Goal: Task Accomplishment & Management: Complete application form

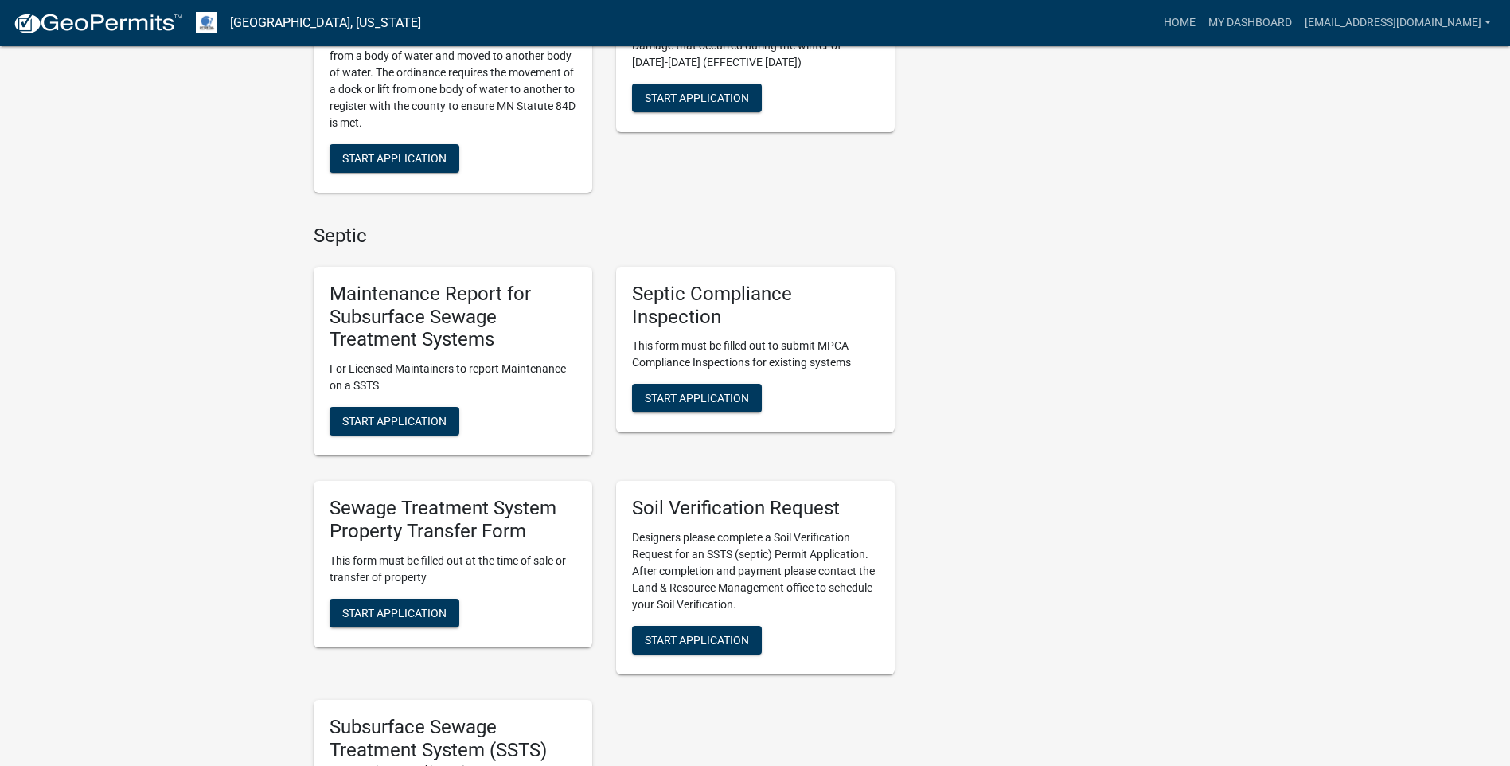
scroll to position [557, 0]
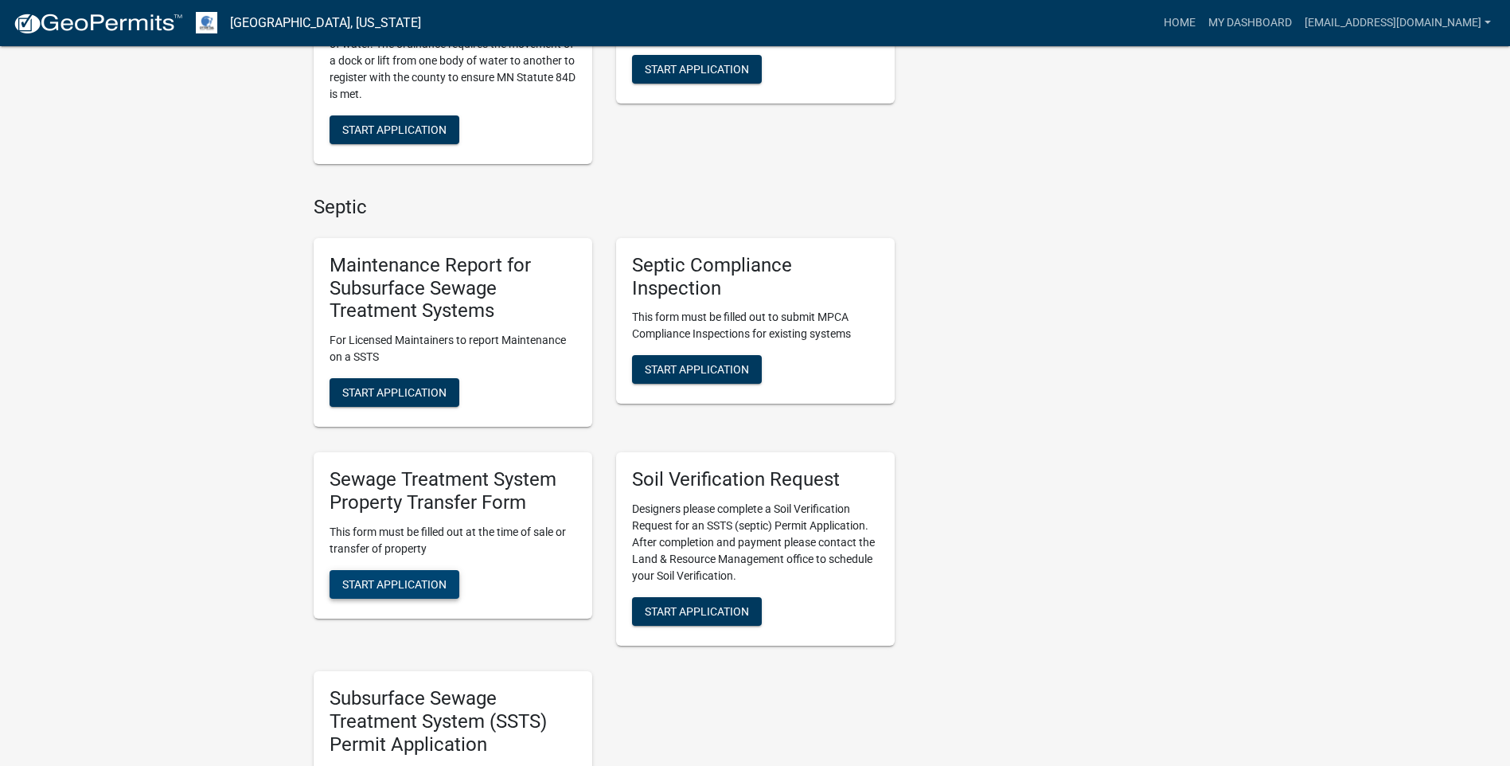
click at [406, 583] on span "Start Application" at bounding box center [394, 583] width 104 height 13
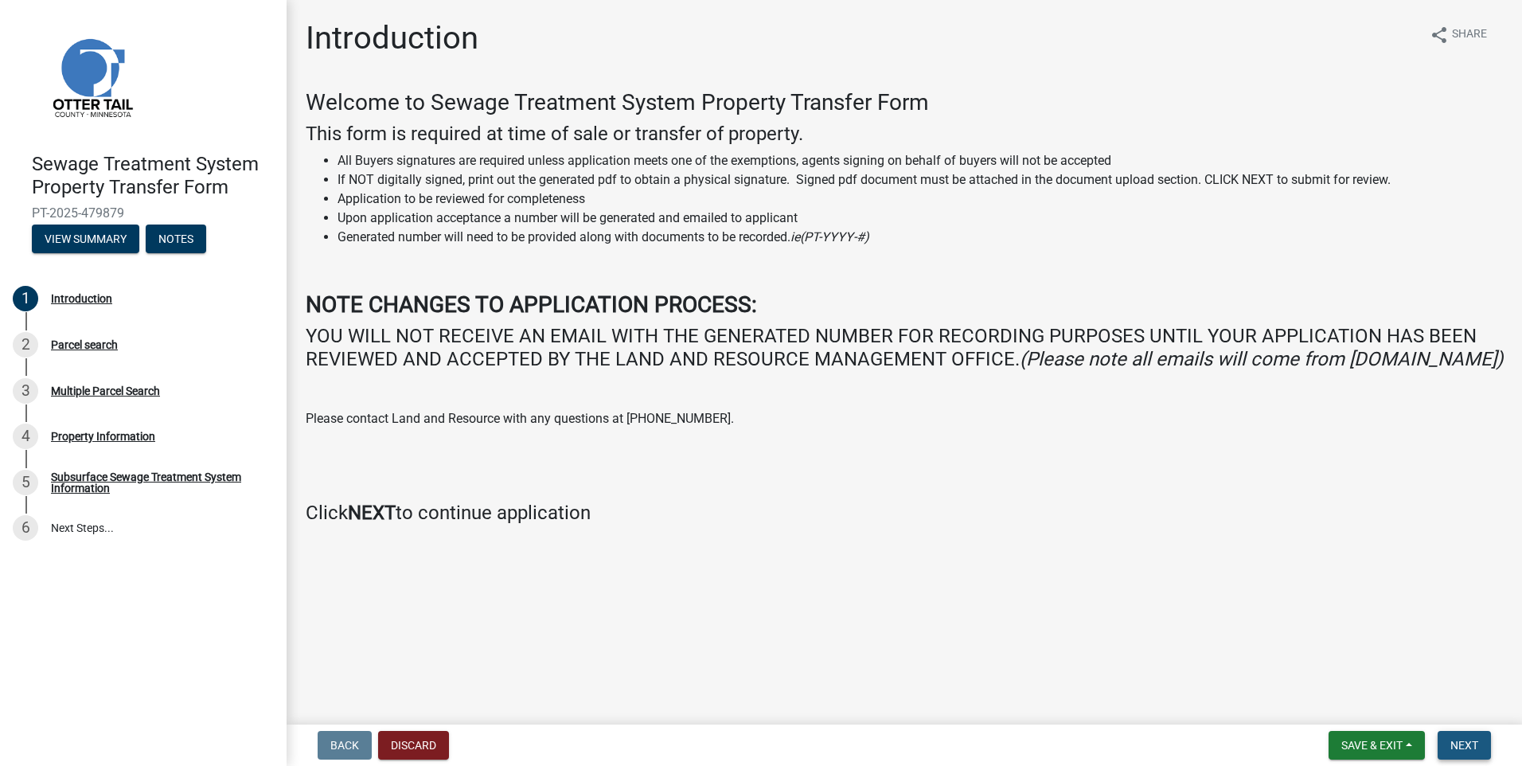
click at [1472, 751] on span "Next" at bounding box center [1464, 745] width 28 height 13
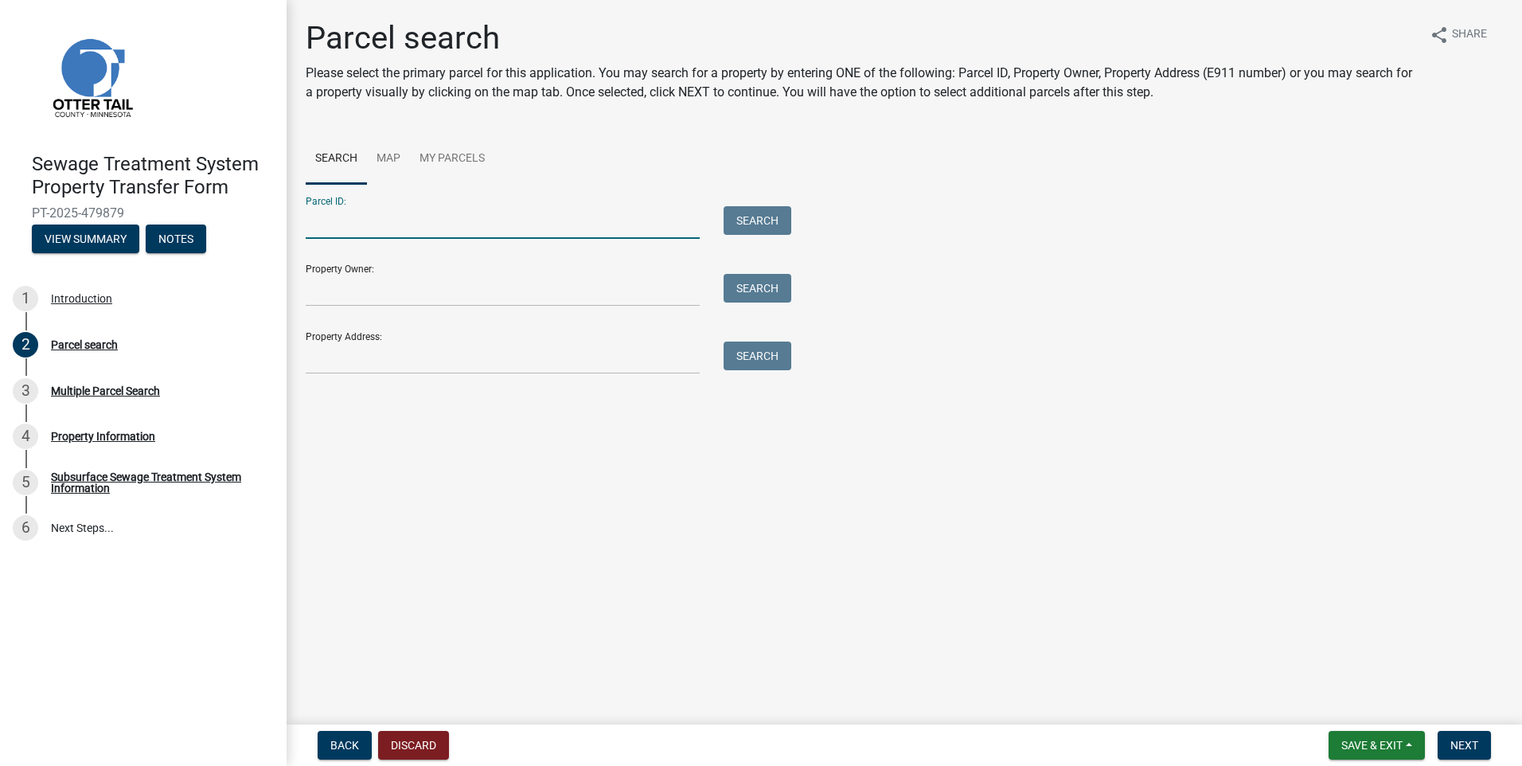
click at [413, 226] on input "Parcel ID:" at bounding box center [503, 222] width 394 height 33
type input "60000070052000"
click at [755, 225] on button "Search" at bounding box center [757, 220] width 68 height 29
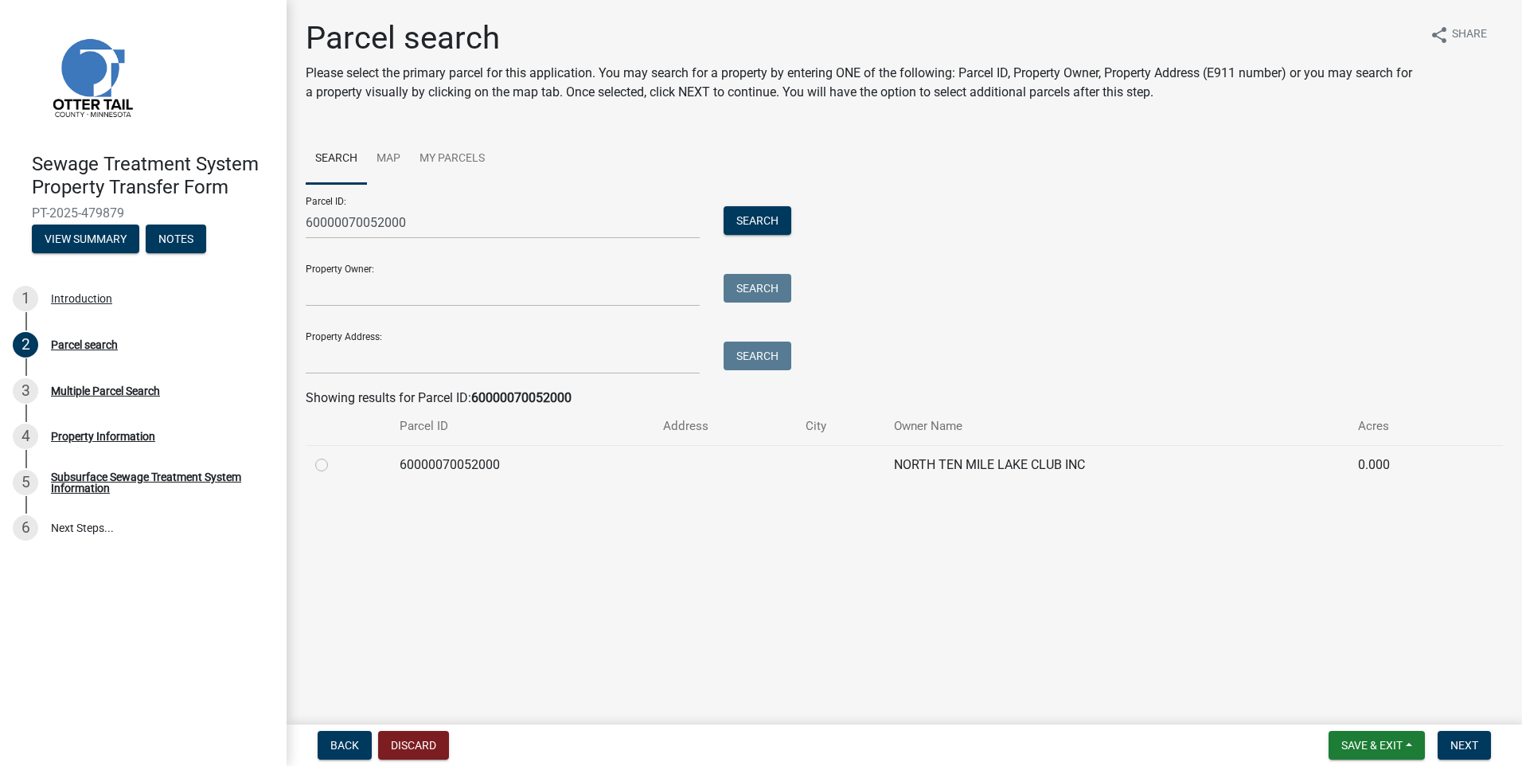
click at [334, 455] on label at bounding box center [334, 455] width 0 height 0
click at [334, 464] on input "radio" at bounding box center [339, 460] width 10 height 10
radio input "true"
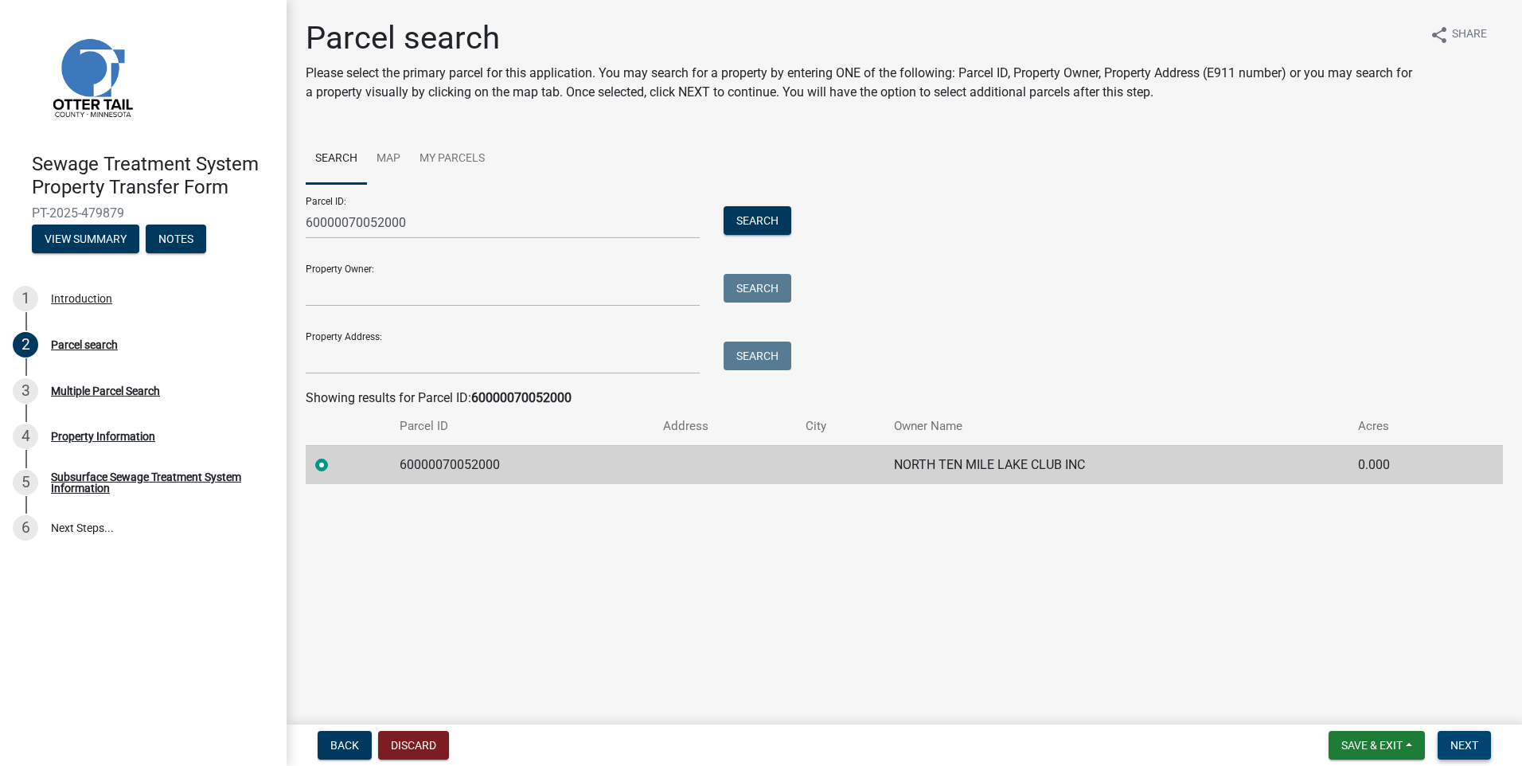
click at [1463, 739] on span "Next" at bounding box center [1464, 745] width 28 height 13
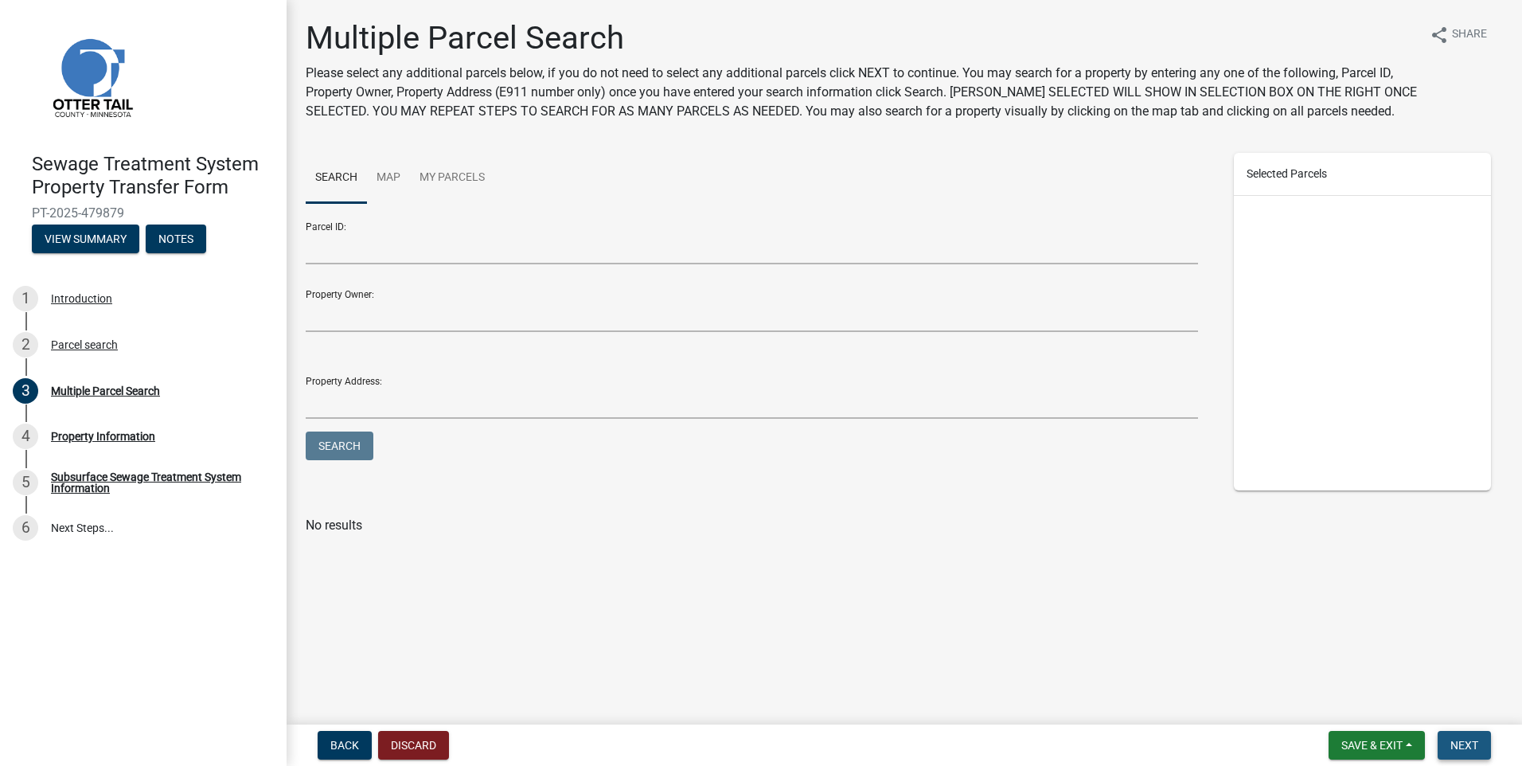
click at [1452, 743] on span "Next" at bounding box center [1464, 745] width 28 height 13
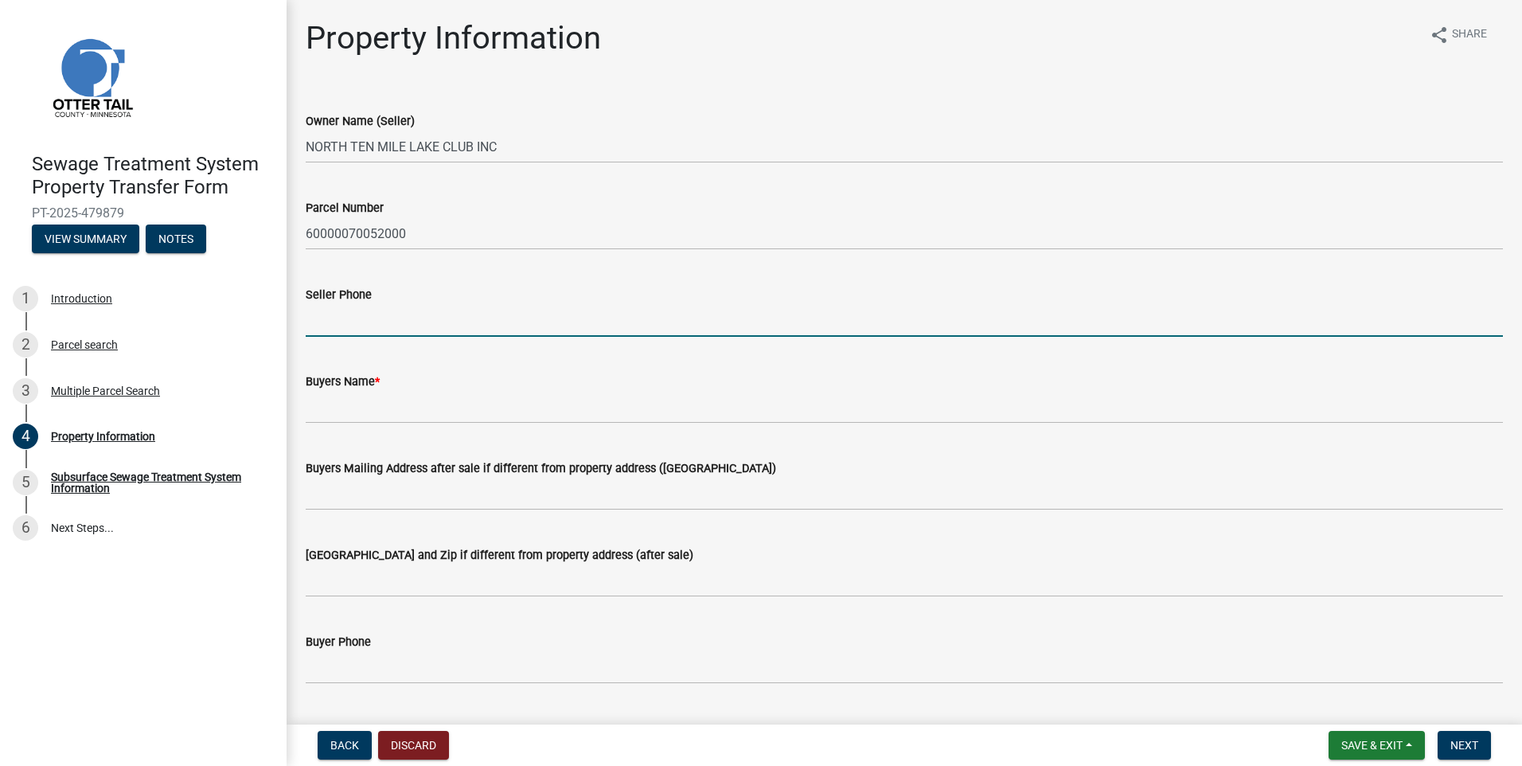
click at [353, 328] on input "Seller Phone" at bounding box center [904, 320] width 1197 height 33
type input "6122698200"
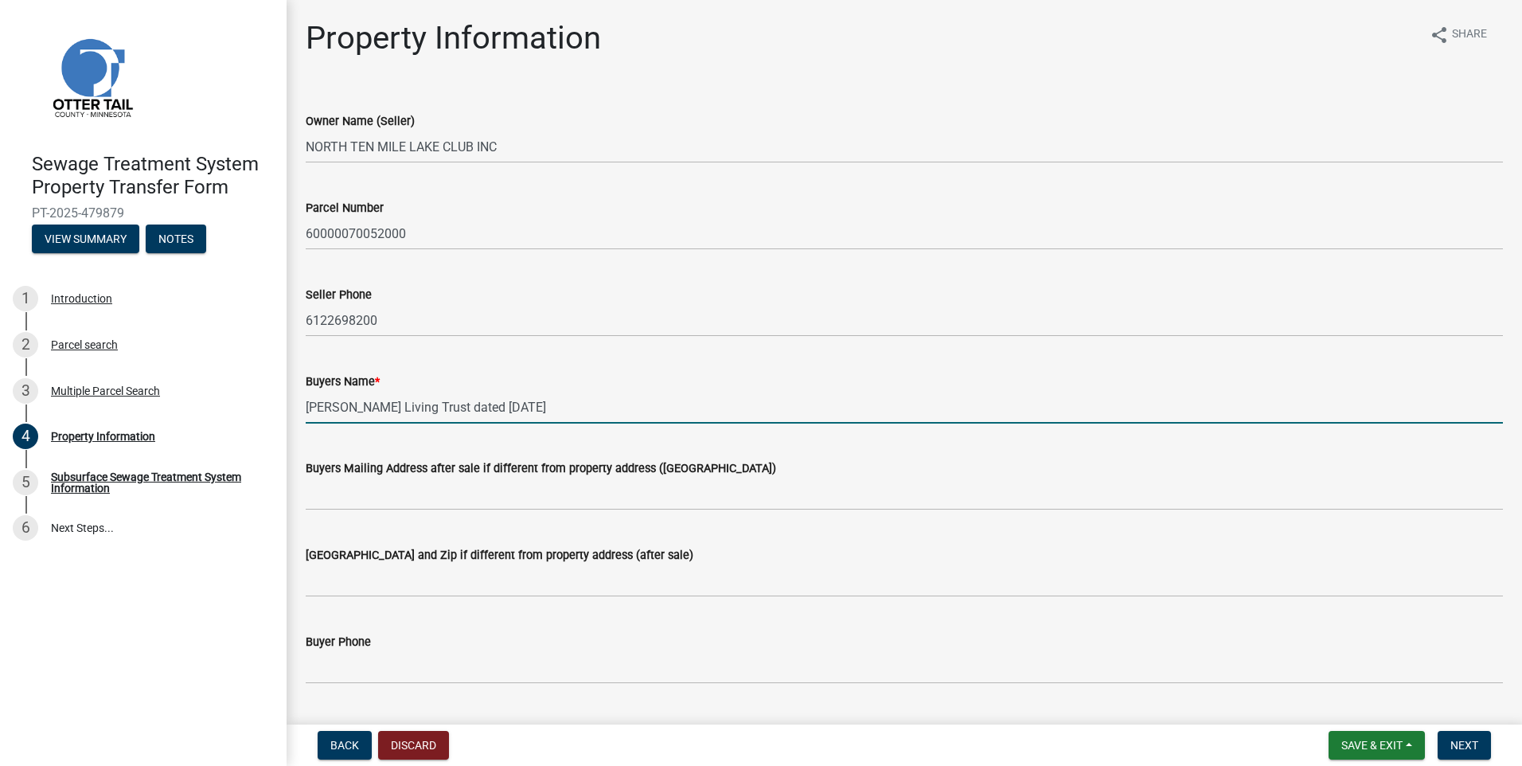
type input "[PERSON_NAME] Living Trust dated [DATE]"
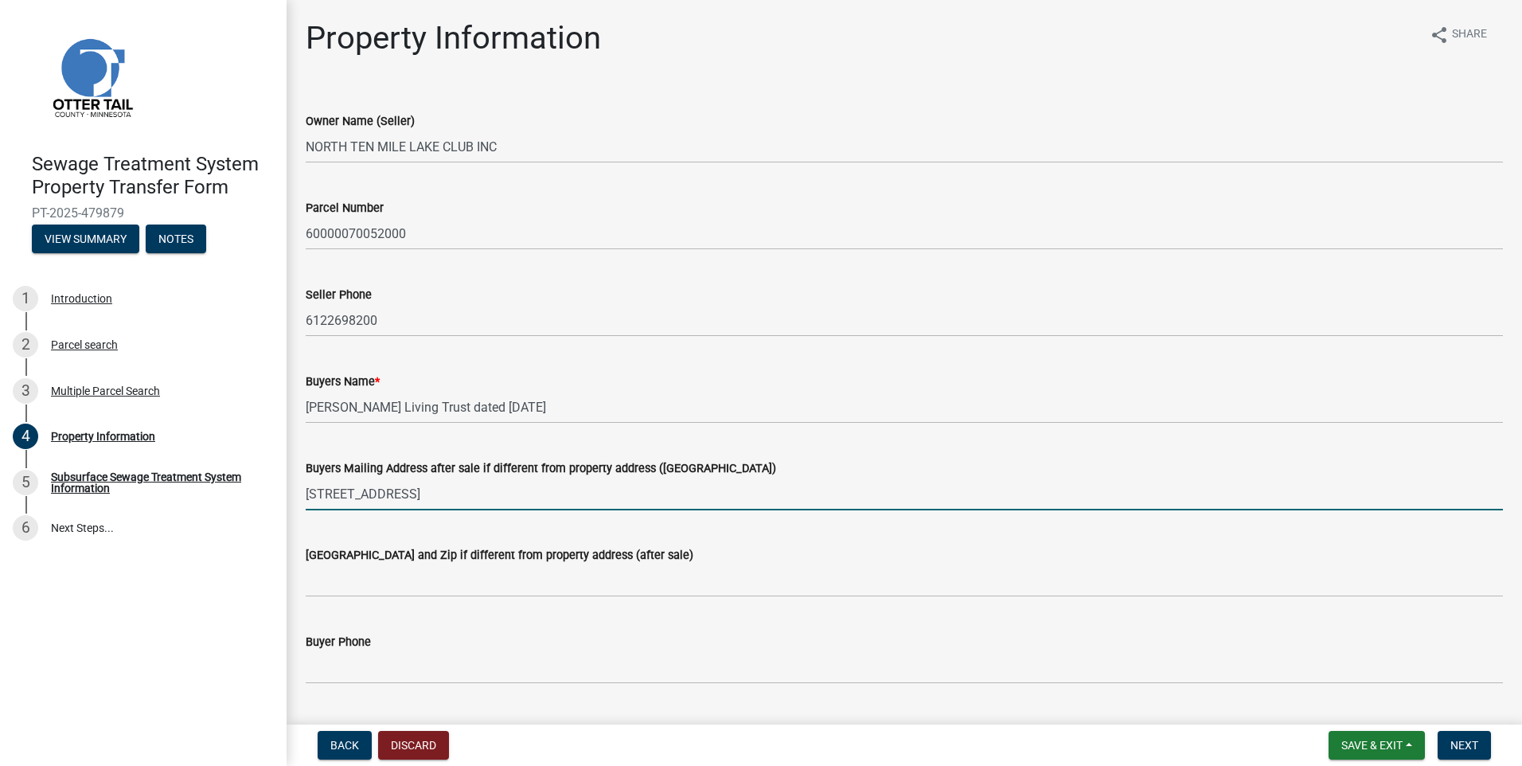
type input "[STREET_ADDRESS]"
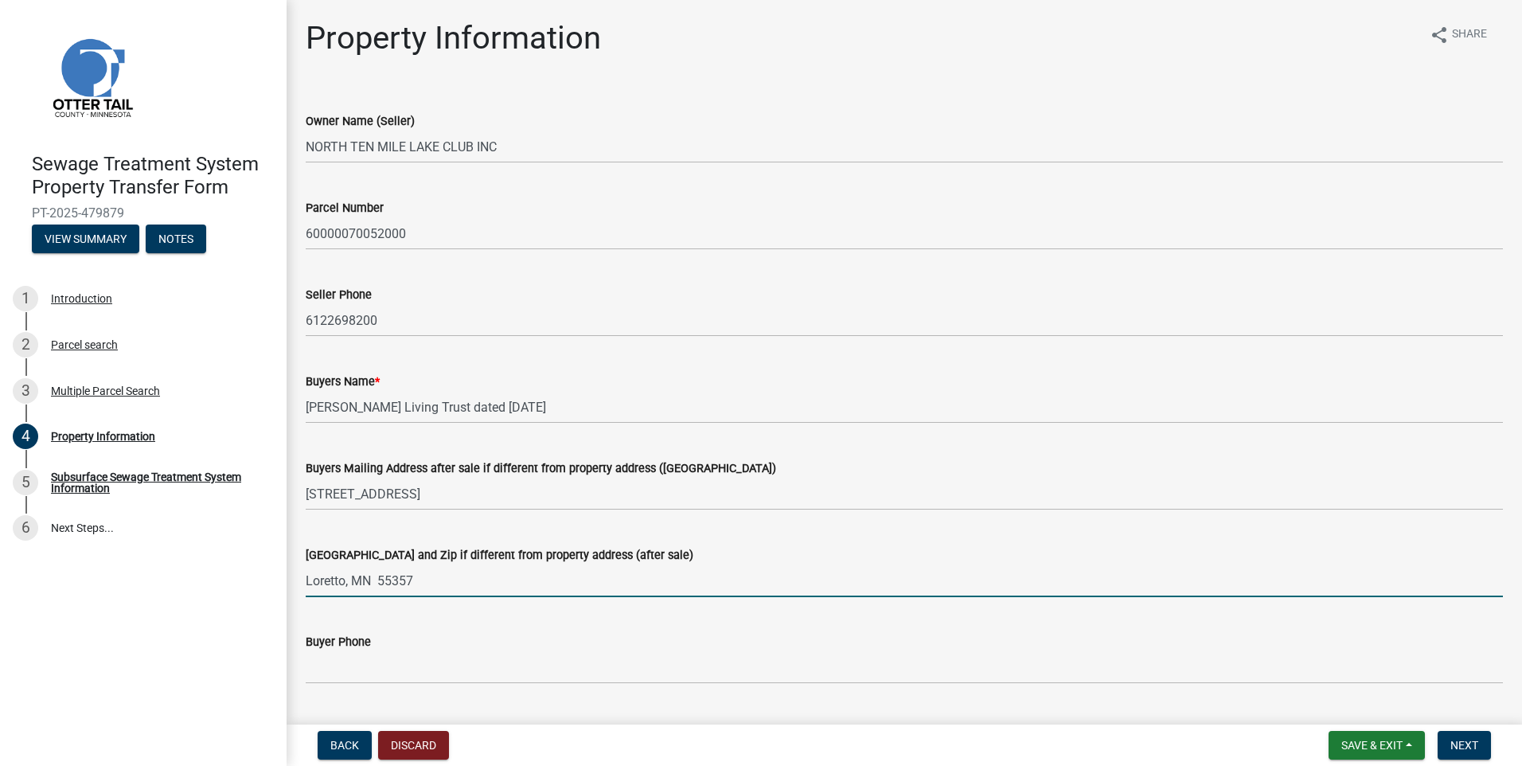
type input "Loretto, MN 55357"
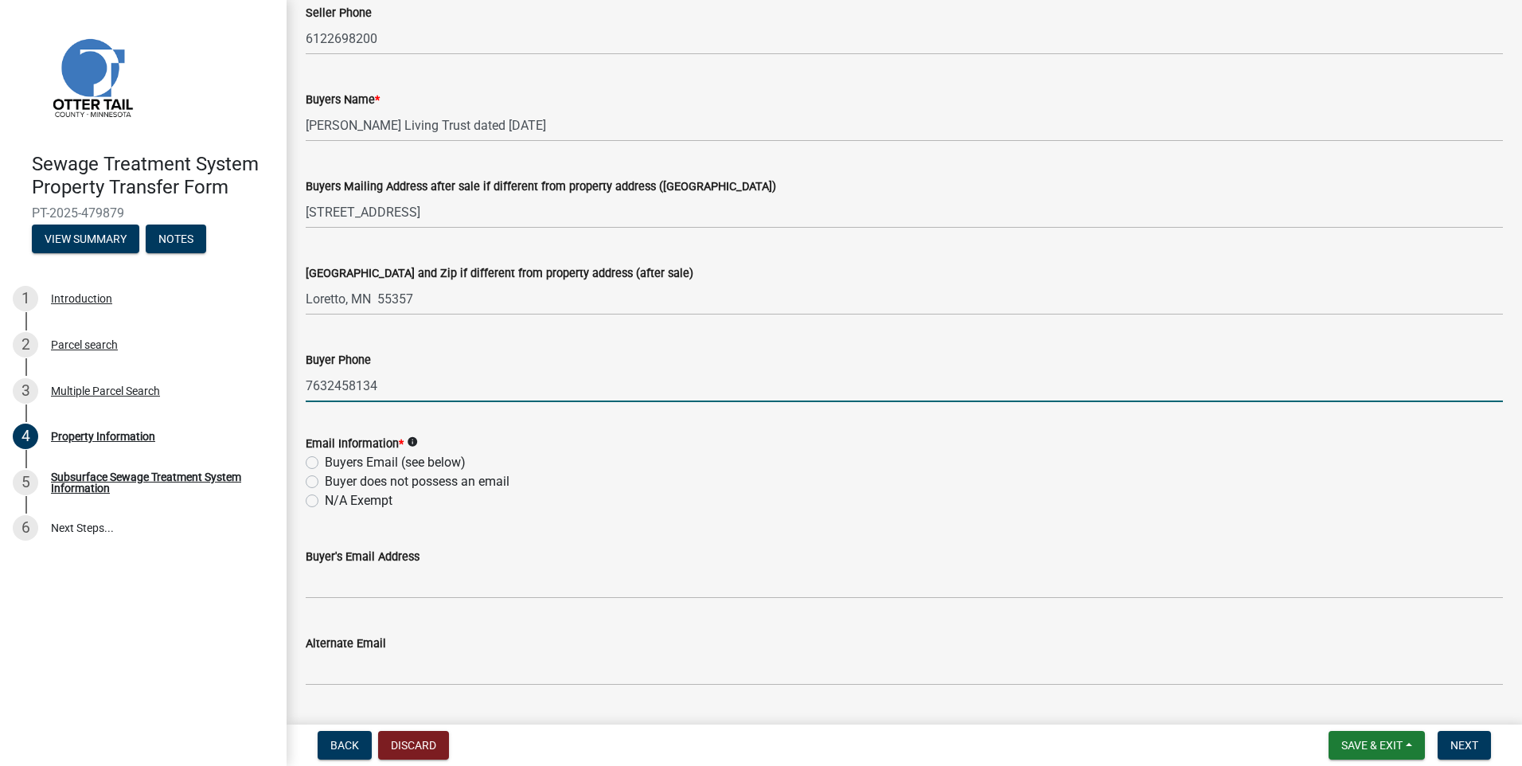
scroll to position [318, 0]
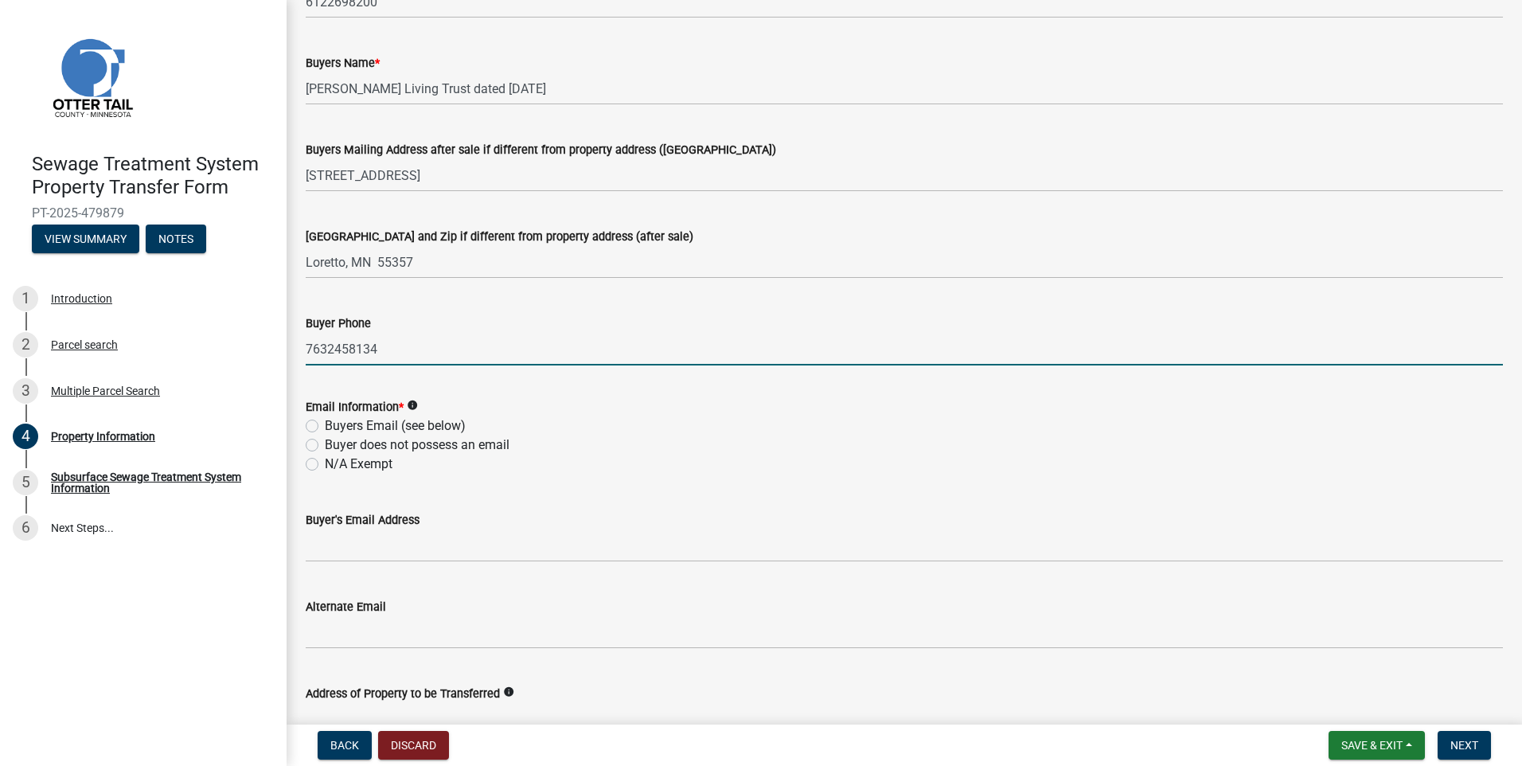
type input "7632458134"
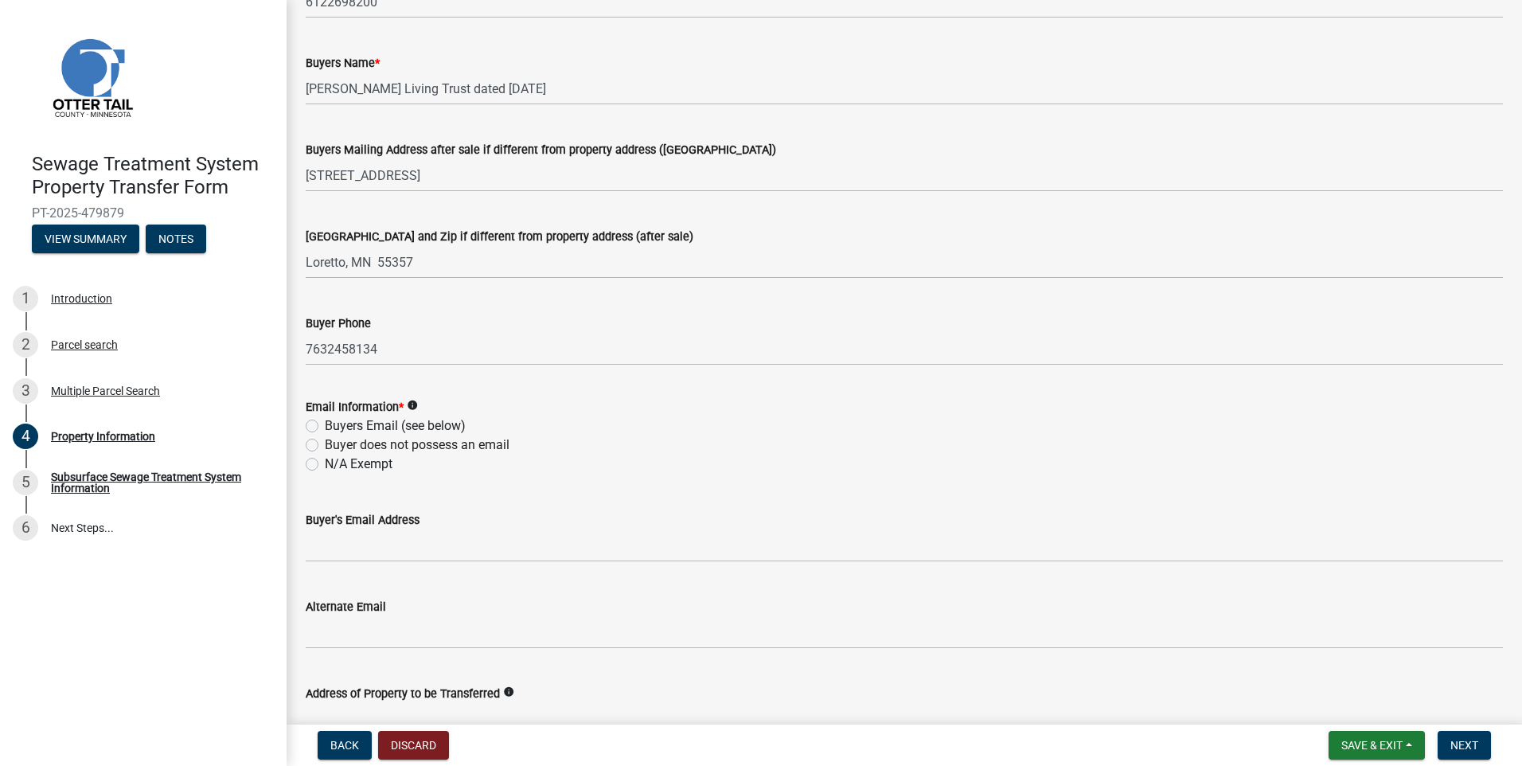
drag, startPoint x: 310, startPoint y: 461, endPoint x: 329, endPoint y: 482, distance: 28.8
click at [325, 462] on label "N/A Exempt" at bounding box center [359, 463] width 68 height 19
click at [325, 462] on input "N/A Exempt" at bounding box center [330, 459] width 10 height 10
radio input "true"
click at [1468, 754] on button "Next" at bounding box center [1463, 745] width 53 height 29
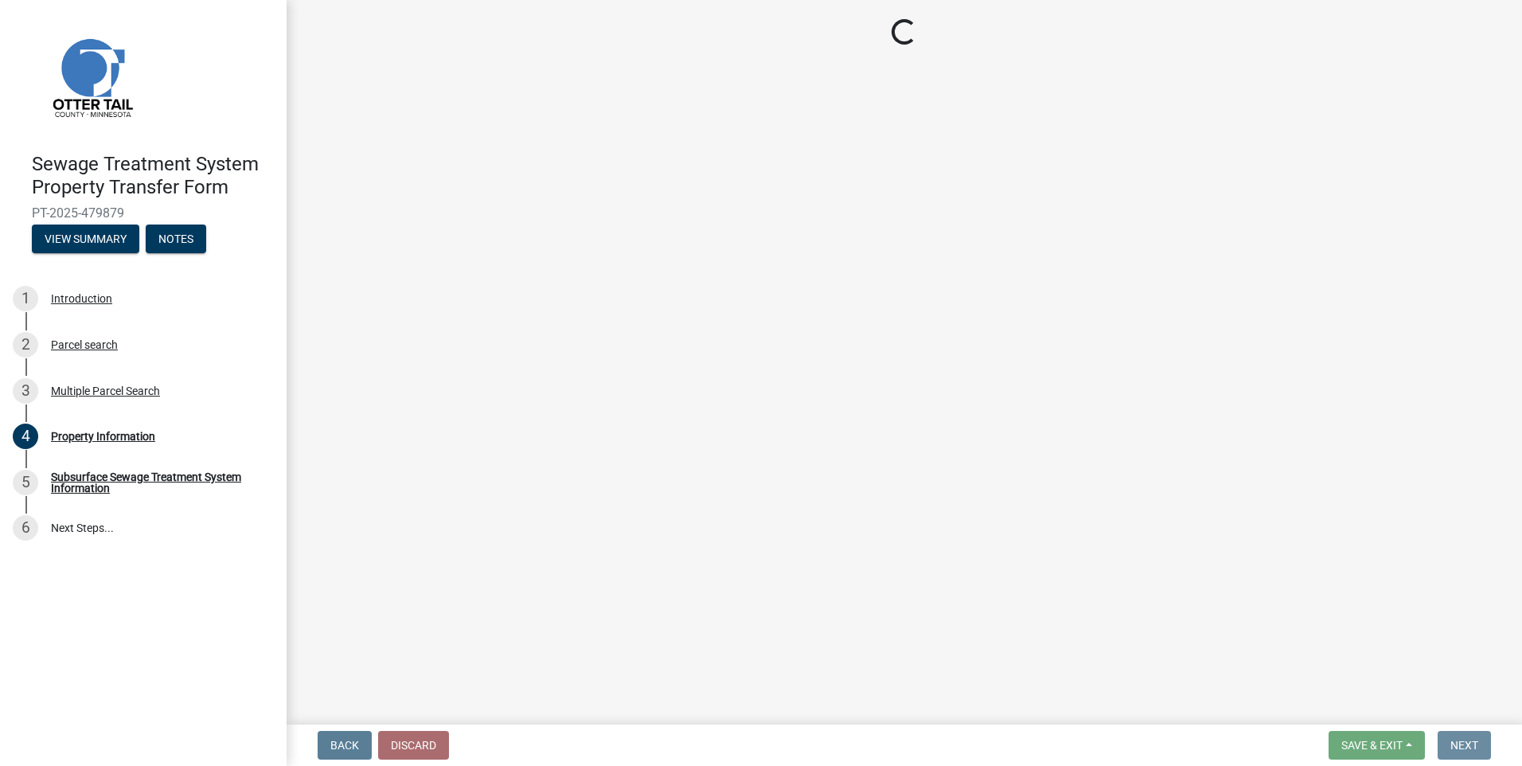
scroll to position [0, 0]
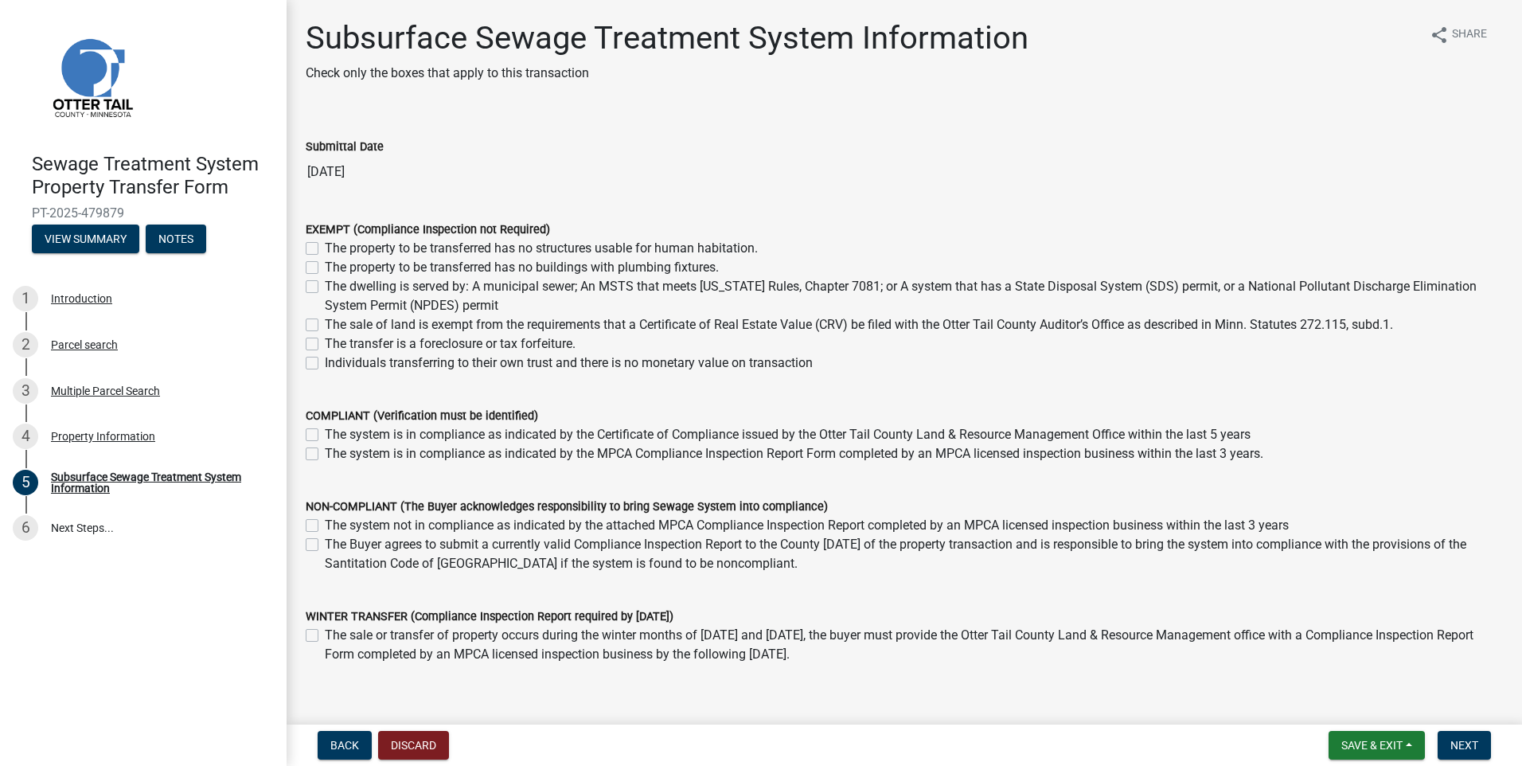
click at [325, 322] on label "The sale of land is exempt from the requirements that a Certificate of Real Est…" at bounding box center [859, 324] width 1068 height 19
click at [325, 322] on input "The sale of land is exempt from the requirements that a Certificate of Real Est…" at bounding box center [330, 320] width 10 height 10
checkbox input "true"
checkbox input "false"
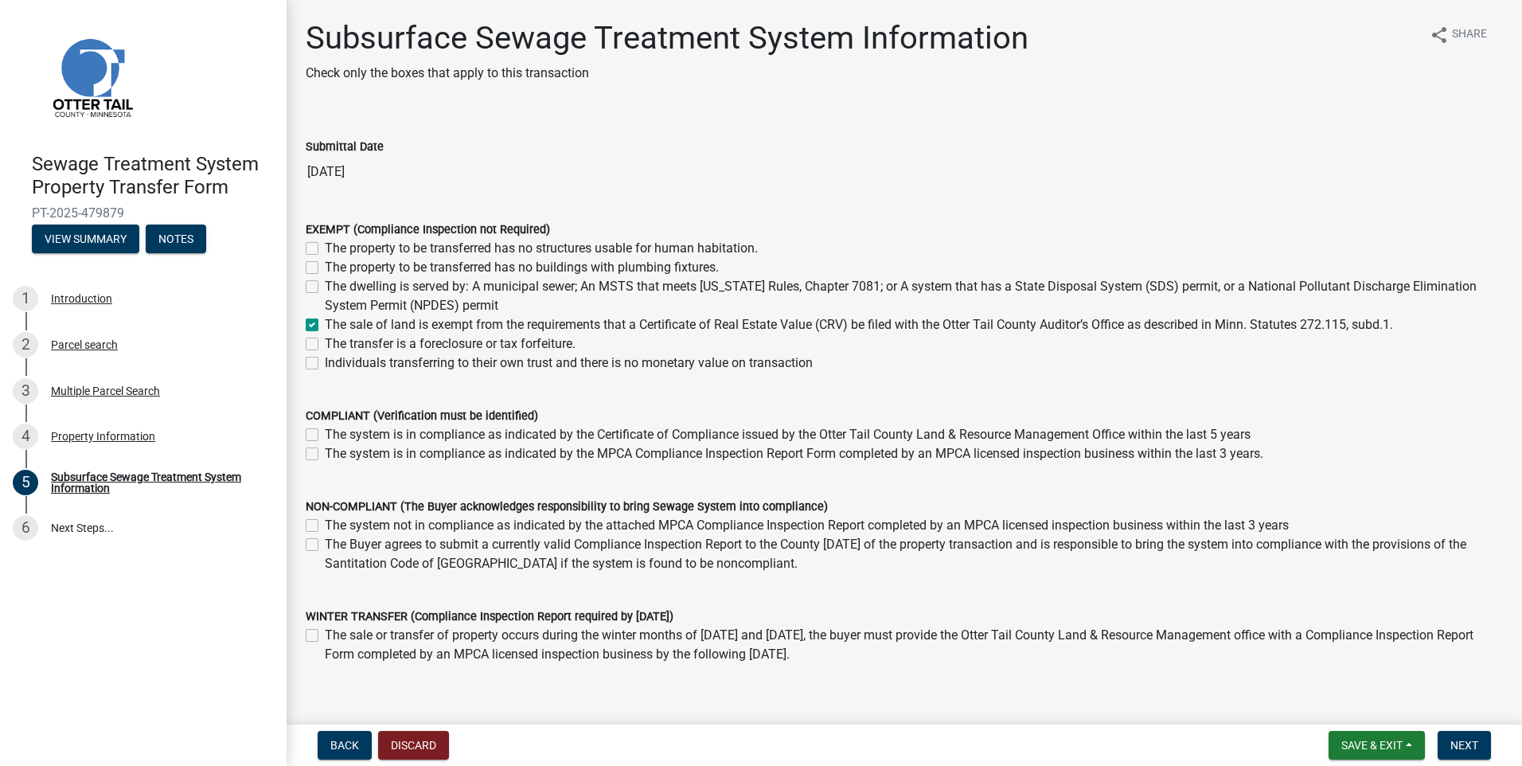
checkbox input "false"
checkbox input "true"
checkbox input "false"
click at [325, 322] on label "The sale of land is exempt from the requirements that a Certificate of Real Est…" at bounding box center [859, 324] width 1068 height 19
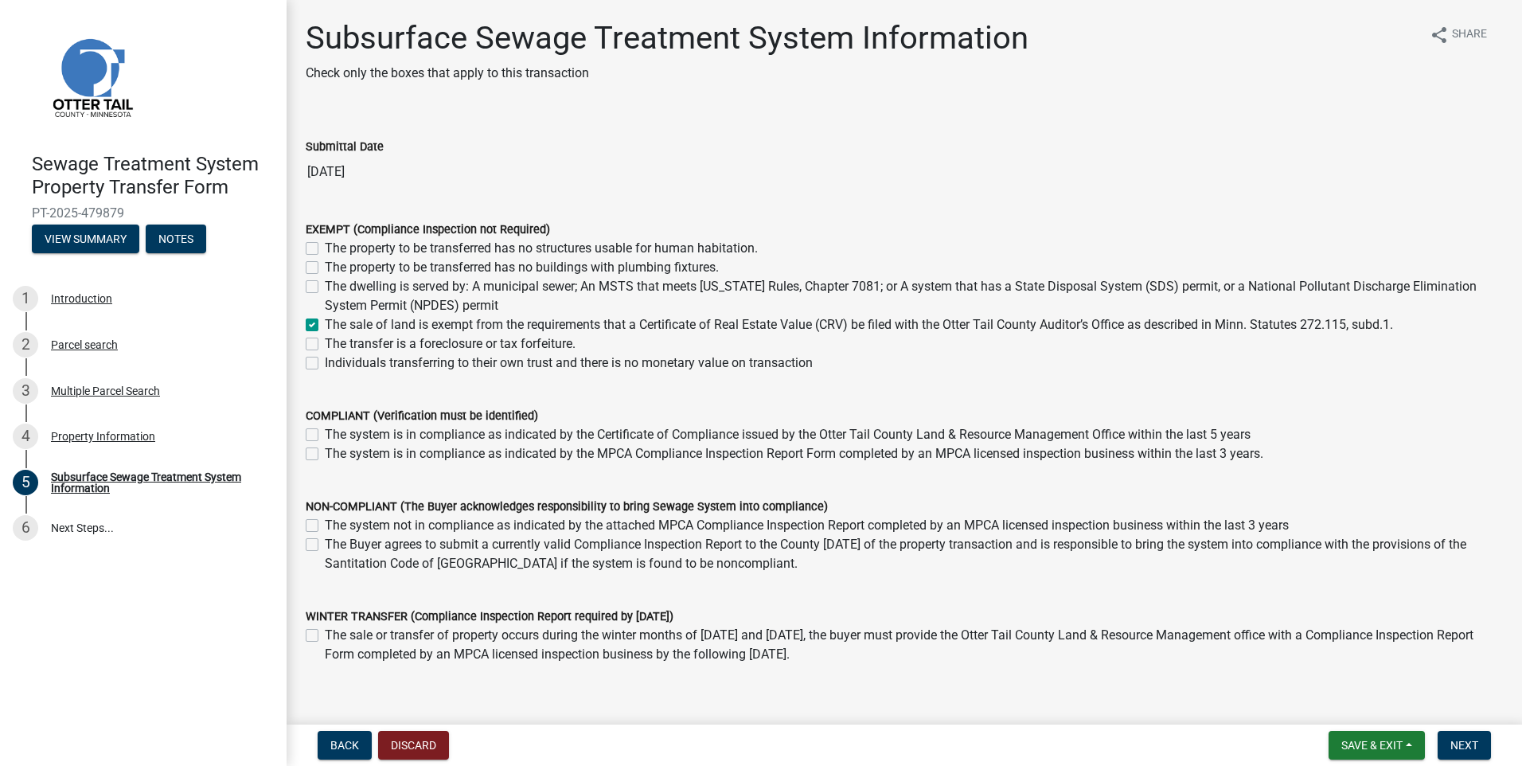
click at [325, 322] on input "The sale of land is exempt from the requirements that a Certificate of Real Est…" at bounding box center [330, 320] width 10 height 10
checkbox input "false"
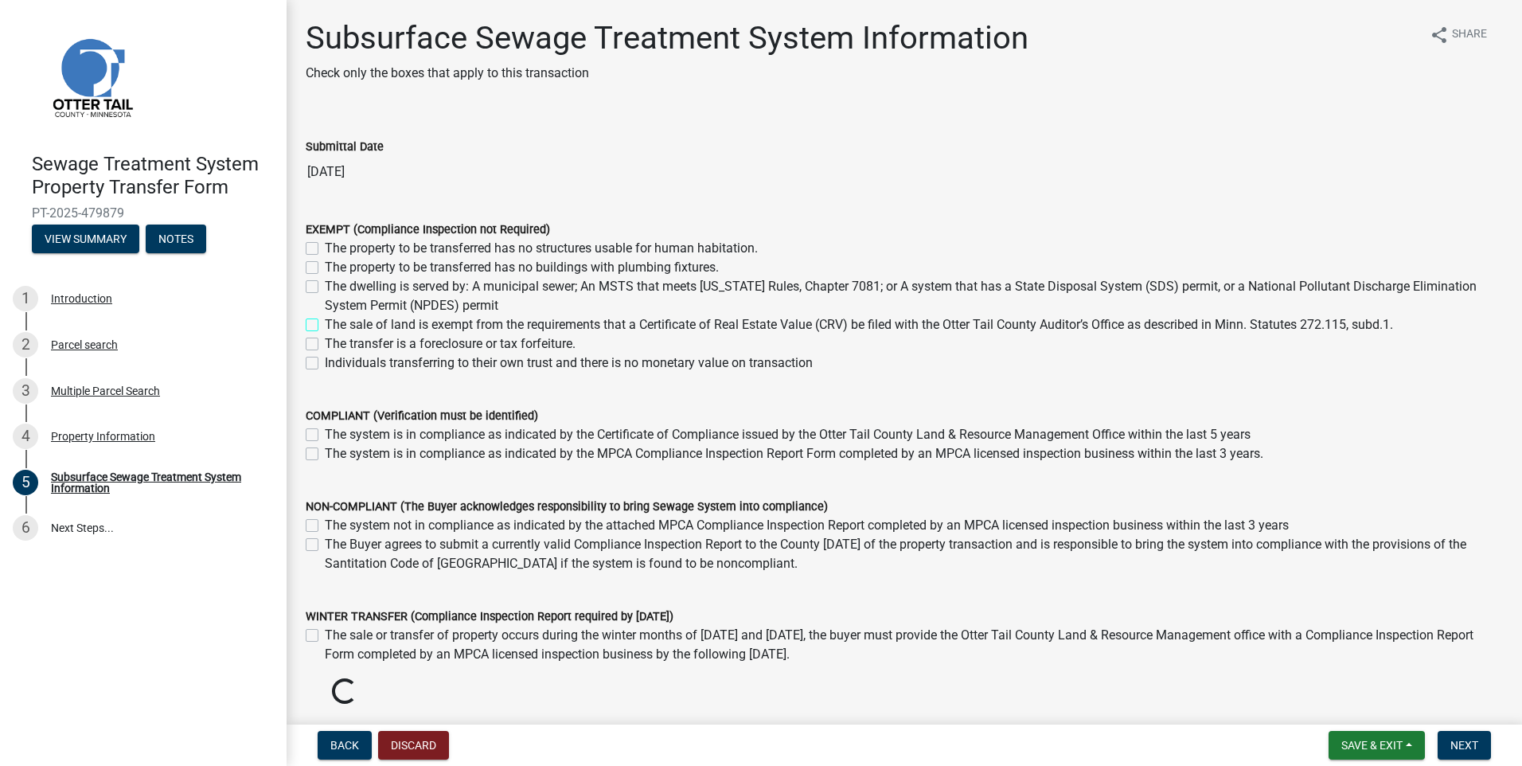
checkbox input "false"
click at [325, 271] on label "The property to be transferred has no buildings with plumbing fixtures." at bounding box center [522, 267] width 394 height 19
click at [325, 268] on input "The property to be transferred has no buildings with plumbing fixtures." at bounding box center [330, 263] width 10 height 10
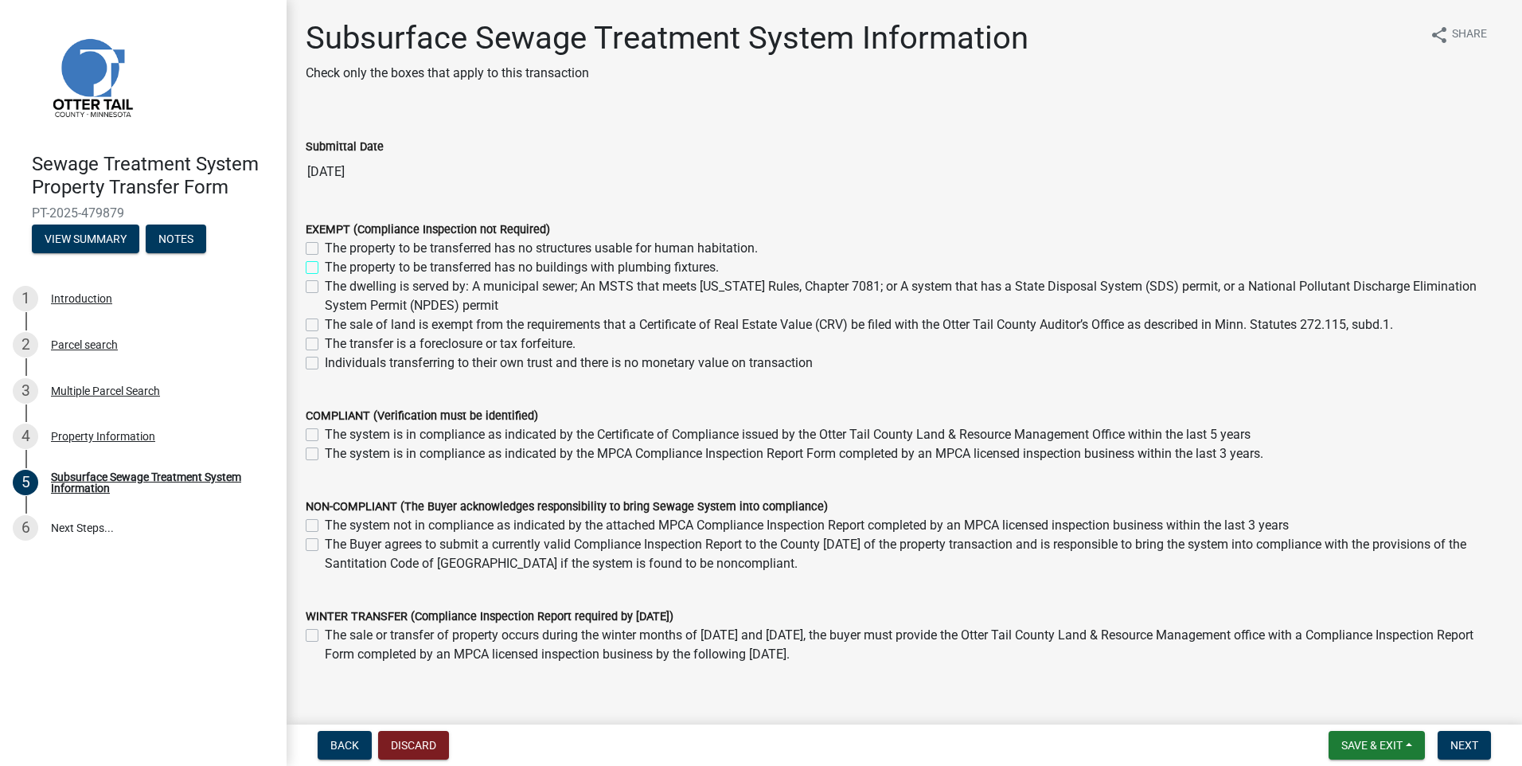
checkbox input "true"
checkbox input "false"
checkbox input "true"
checkbox input "false"
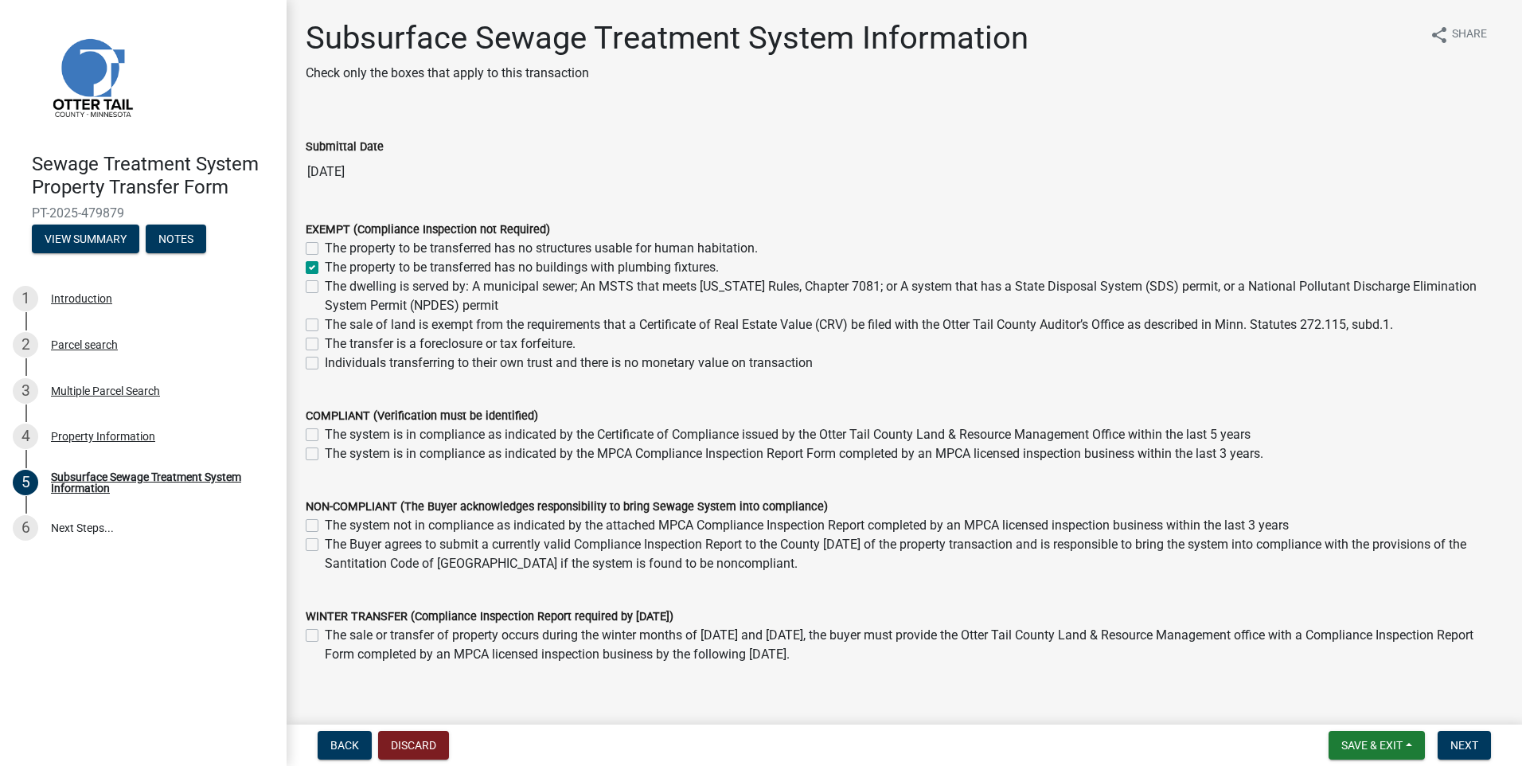
checkbox input "false"
click at [1468, 748] on span "Next" at bounding box center [1464, 745] width 28 height 13
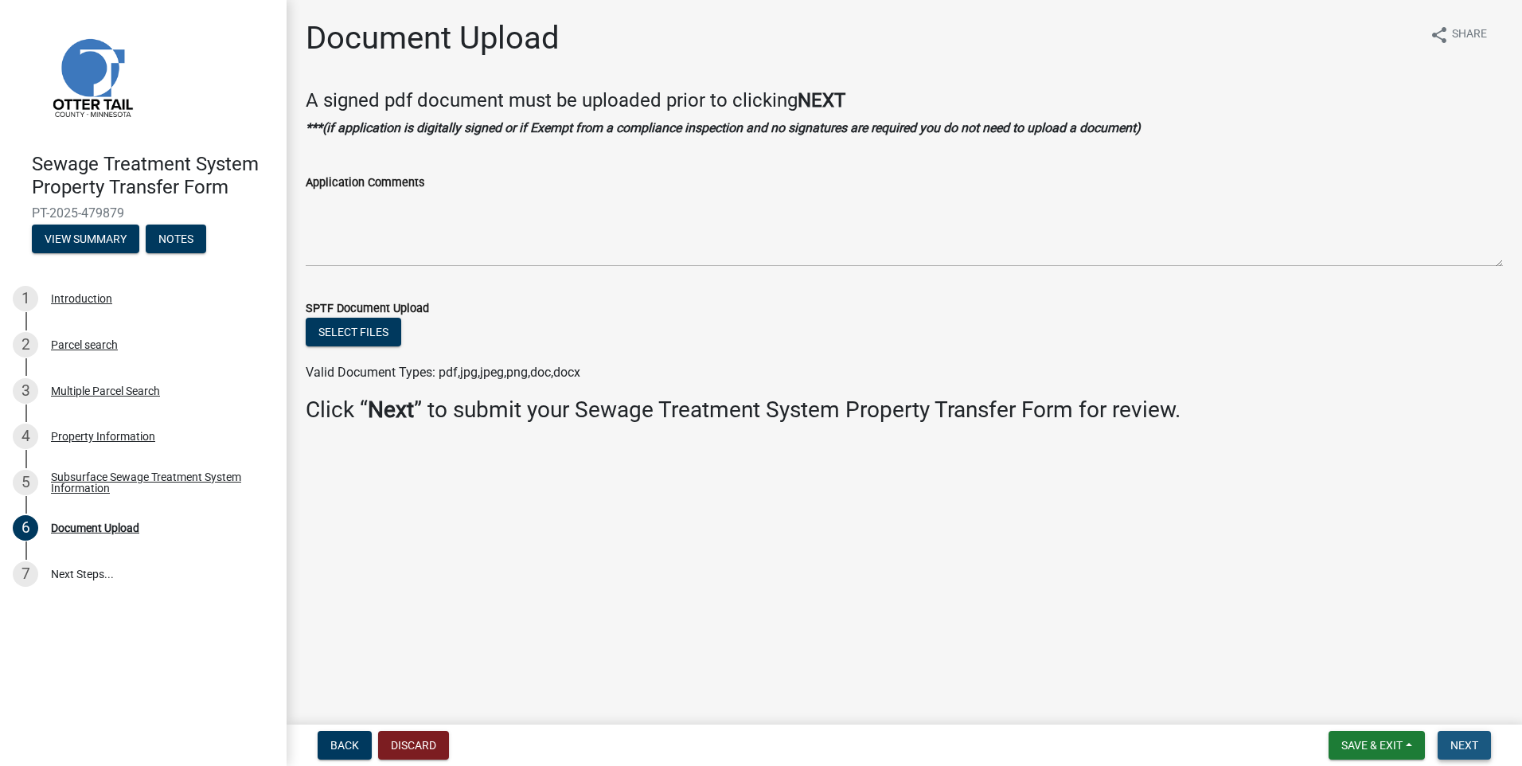
click at [1460, 755] on button "Next" at bounding box center [1463, 745] width 53 height 29
